Goal: Task Accomplishment & Management: Manage account settings

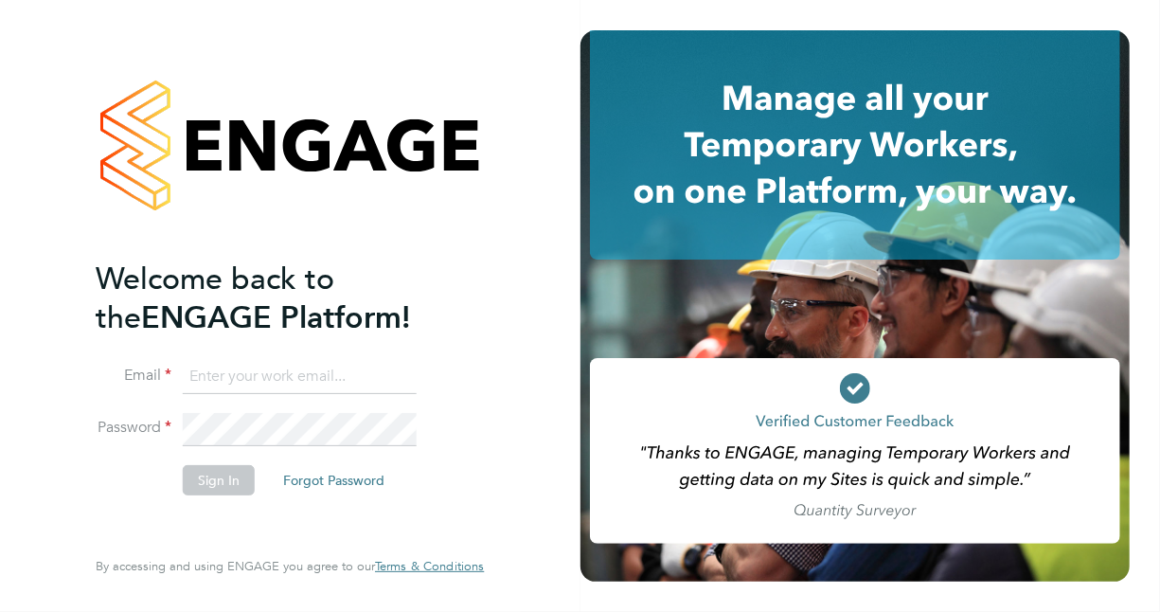
type input "[PERSON_NAME][EMAIL_ADDRESS][PERSON_NAME][DOMAIN_NAME]"
click at [242, 474] on button "Sign In" at bounding box center [219, 480] width 72 height 30
click at [243, 475] on div "Sorry, we are having problems connecting to our services." at bounding box center [290, 306] width 581 height 612
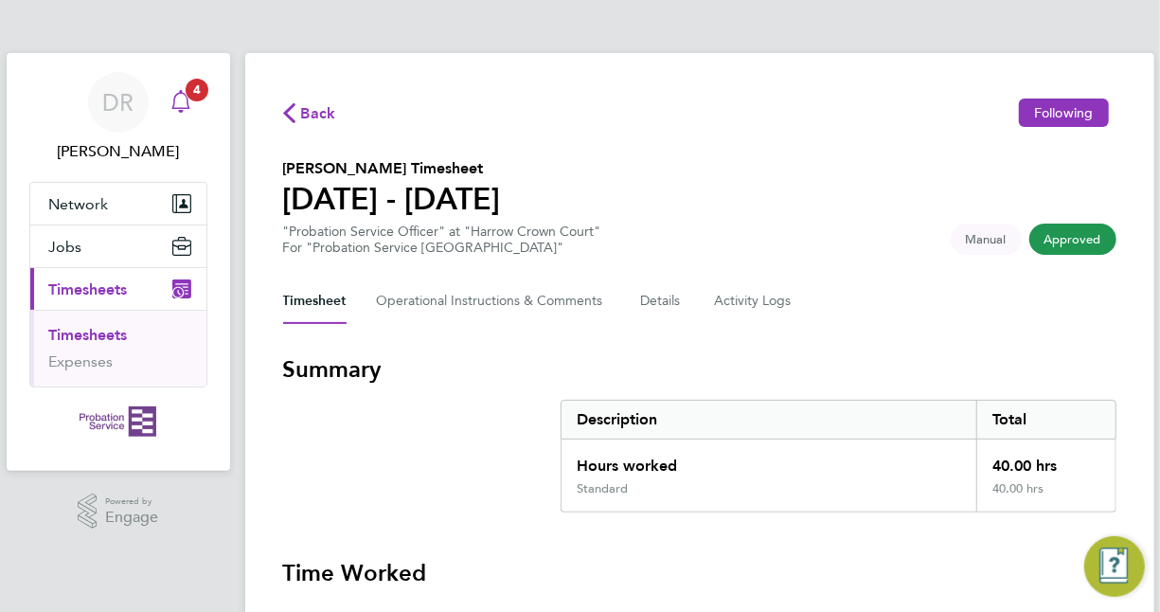
click at [200, 83] on span "4" at bounding box center [197, 90] width 23 height 23
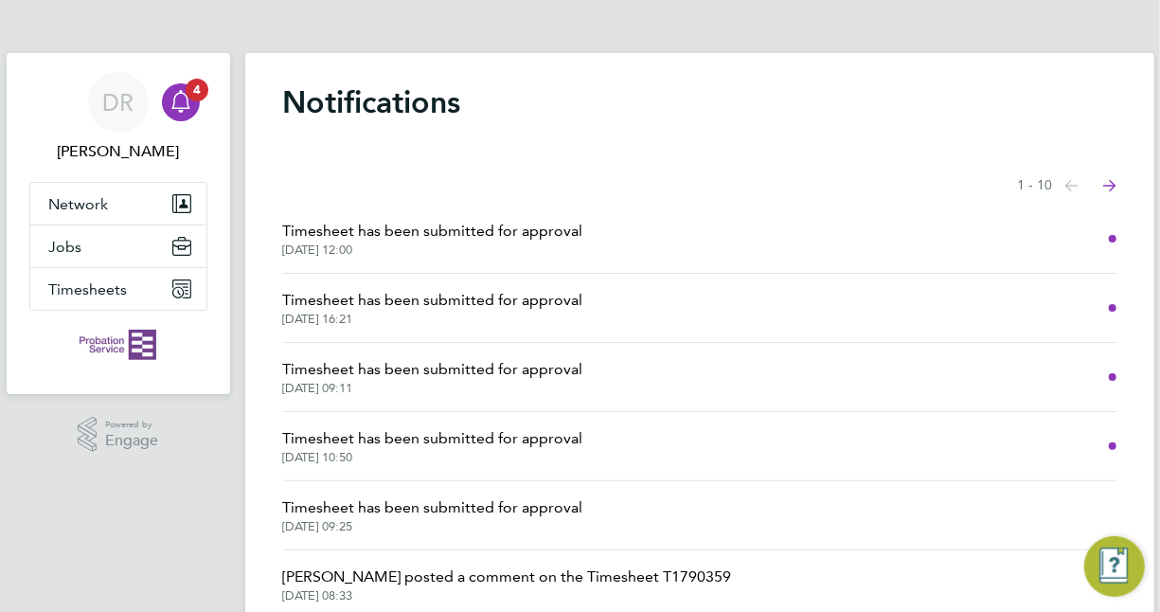
click at [475, 239] on span "Timesheet has been submitted for approval" at bounding box center [433, 231] width 300 height 23
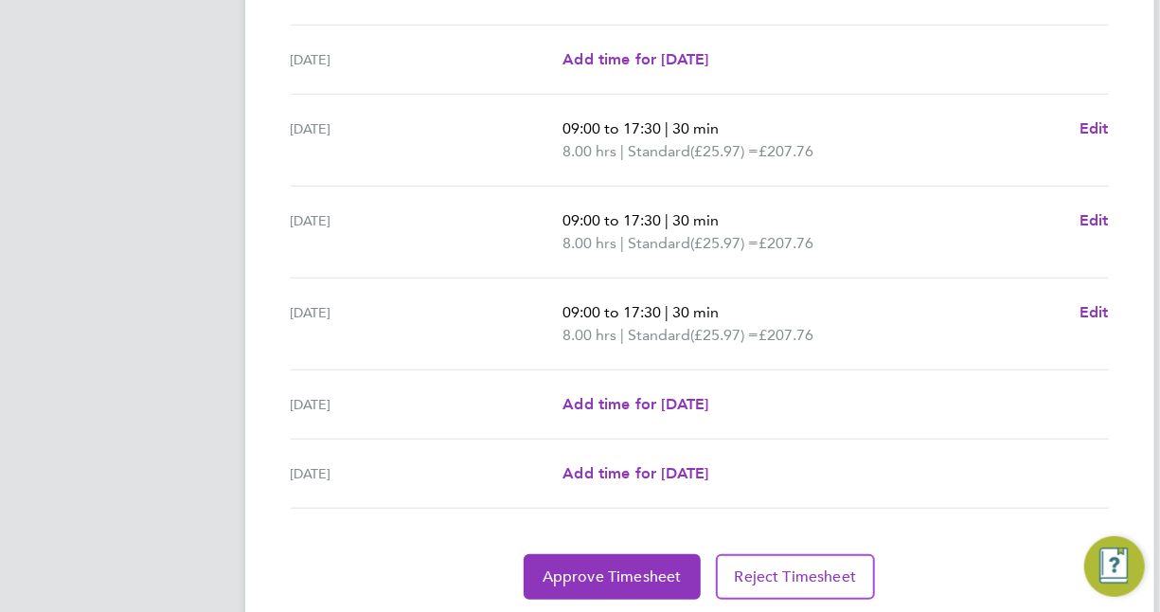
scroll to position [708, 0]
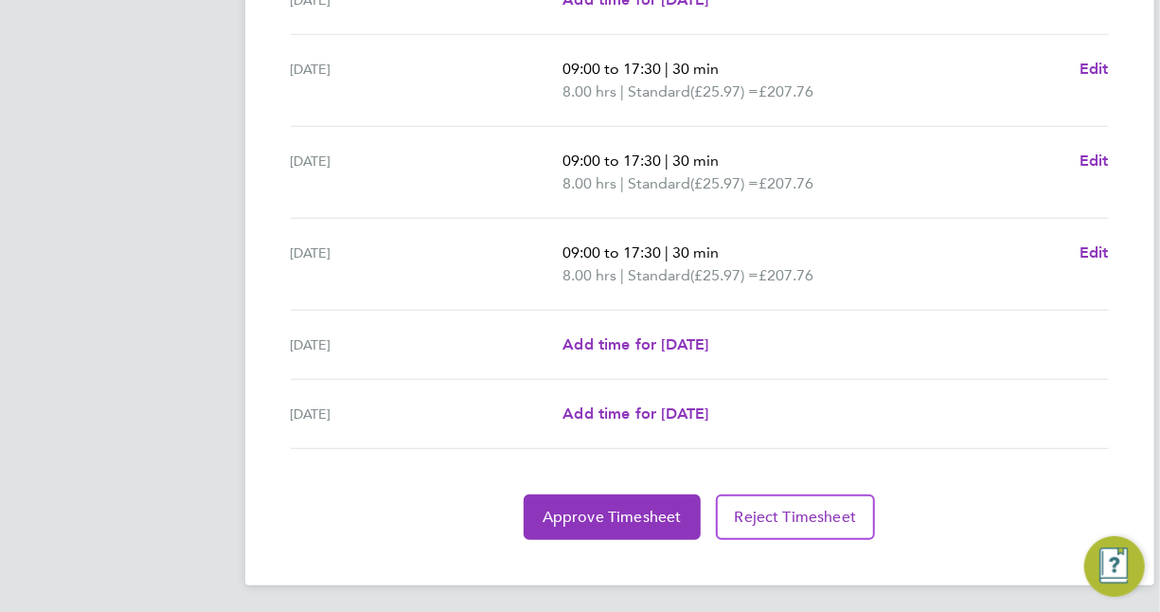
click at [591, 487] on section "Time Worked Mon 25 Aug Add time for Mon 25 Aug Add time for Mon 25 Aug Tue 26 A…" at bounding box center [700, 195] width 834 height 689
click at [591, 499] on button "Approve Timesheet" at bounding box center [612, 516] width 177 height 45
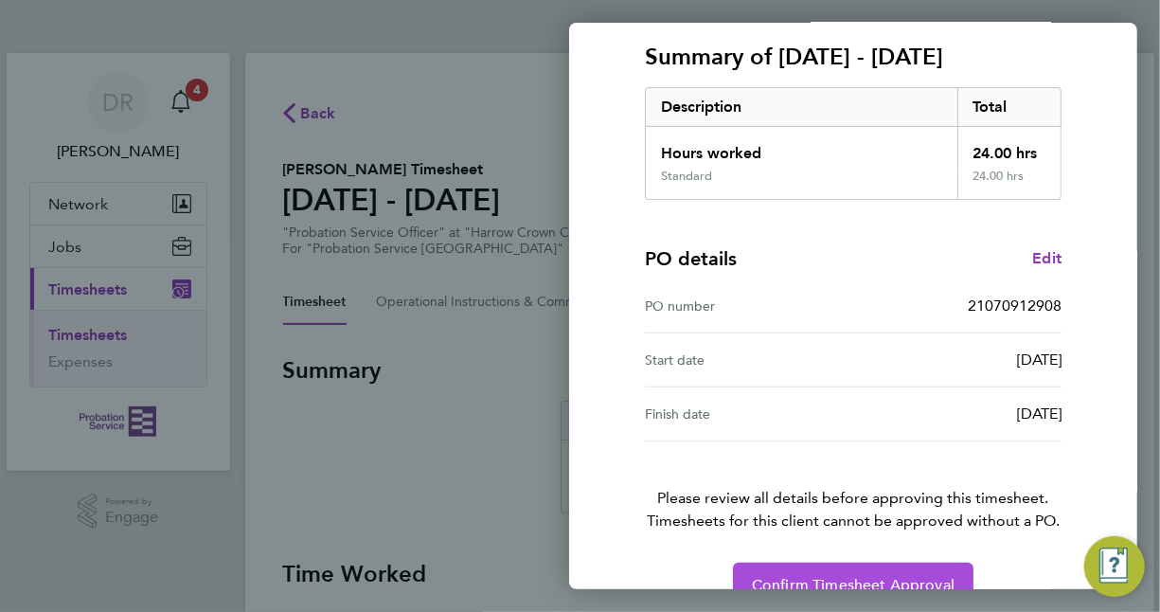
scroll to position [294, 0]
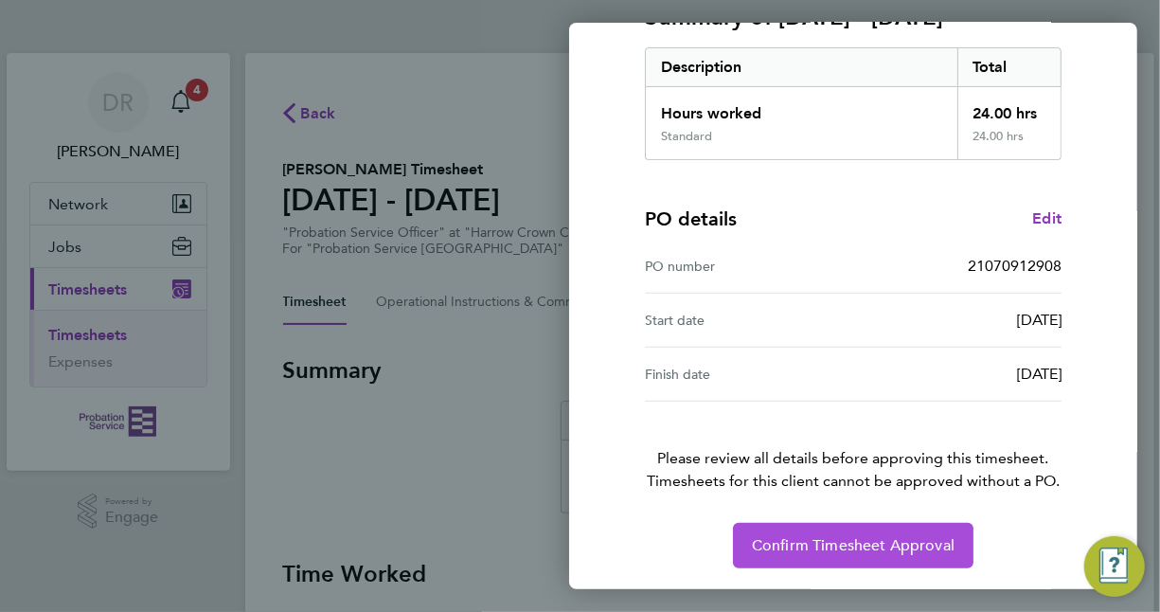
click at [881, 536] on span "Confirm Timesheet Approval" at bounding box center [853, 545] width 203 height 19
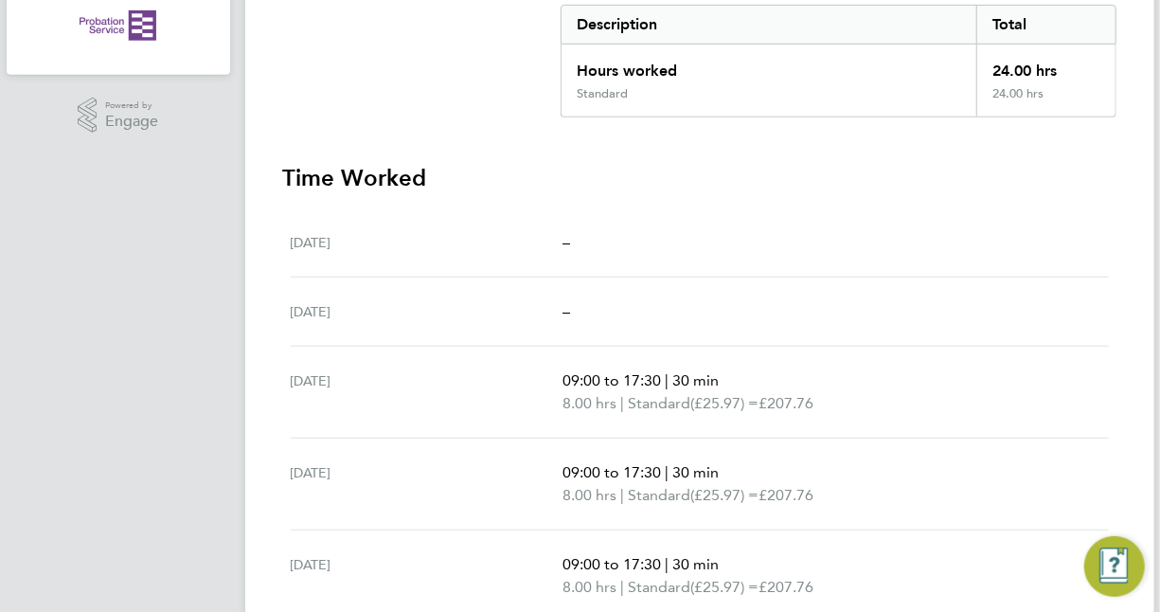
scroll to position [379, 0]
